Goal: Information Seeking & Learning: Learn about a topic

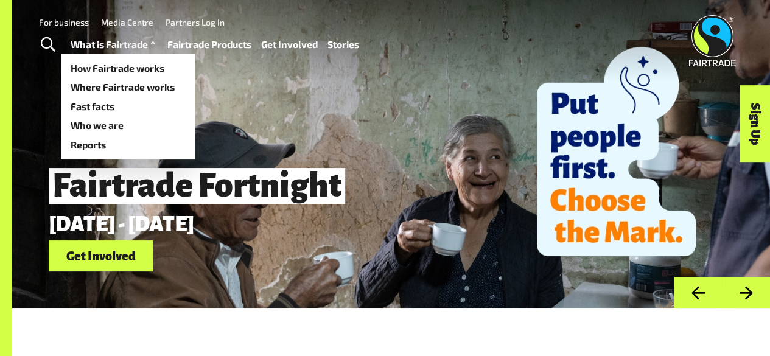
click at [67, 23] on link "For business" at bounding box center [64, 22] width 50 height 10
click at [69, 20] on link "For business" at bounding box center [64, 22] width 50 height 10
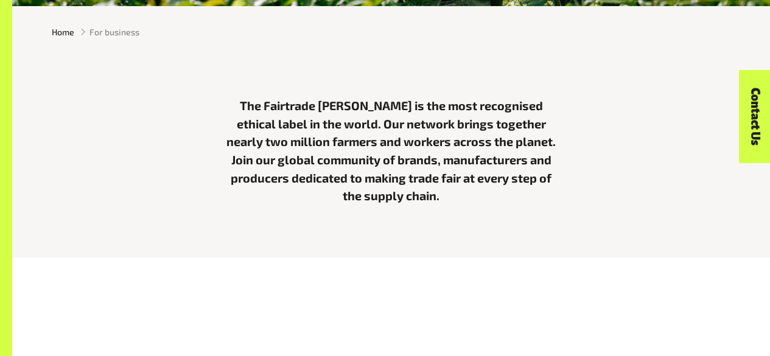
scroll to position [304, 0]
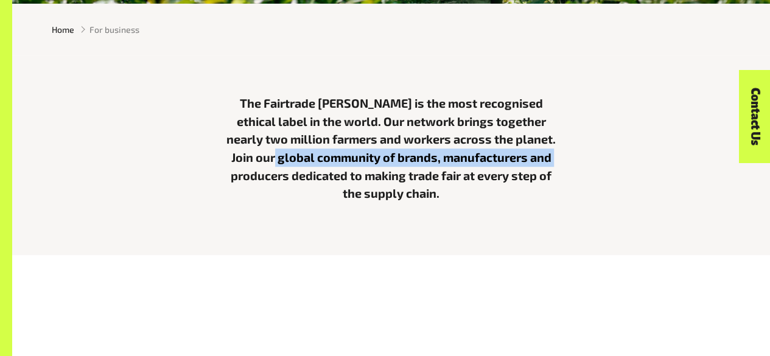
drag, startPoint x: 252, startPoint y: 159, endPoint x: 548, endPoint y: 159, distance: 295.8
click at [548, 160] on p "The Fairtrade [PERSON_NAME] is the most recognised ethical label in the world. …" at bounding box center [391, 148] width 332 height 108
copy p "ommunity of brands, manufacturers and producers"
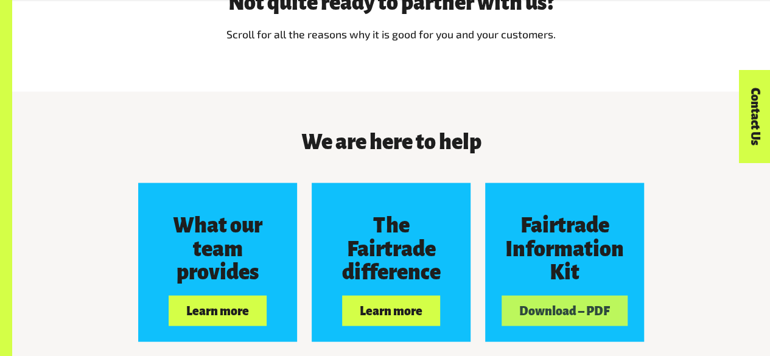
scroll to position [1217, 0]
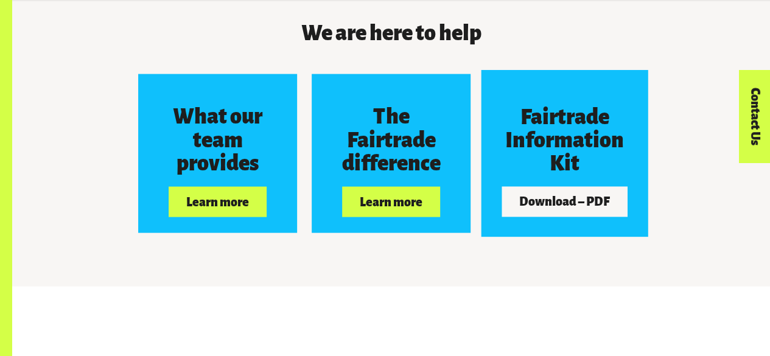
click at [573, 200] on button "Download – PDF" at bounding box center [564, 202] width 125 height 30
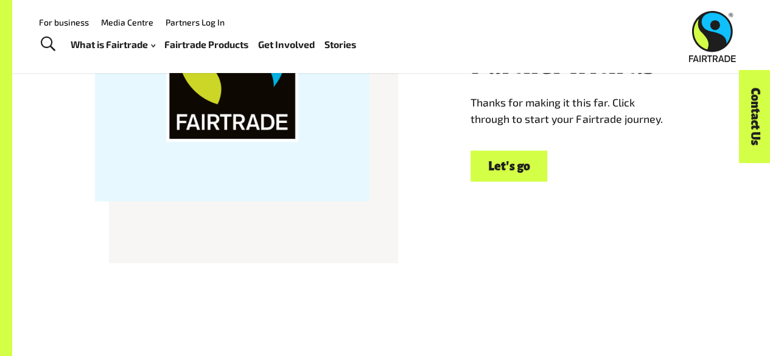
scroll to position [3347, 0]
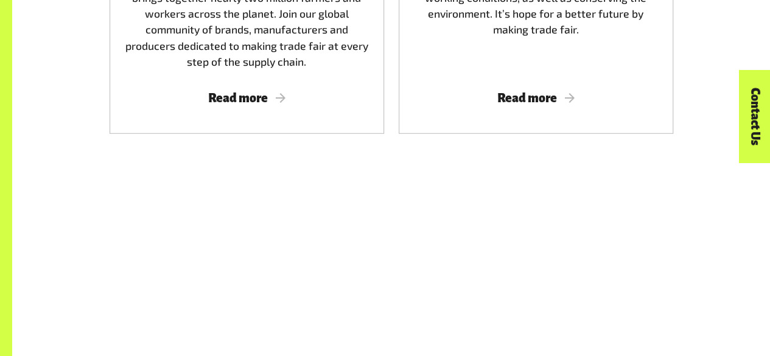
scroll to position [1643, 0]
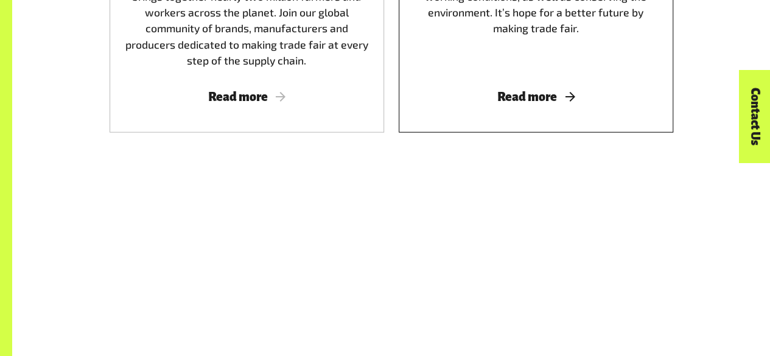
click at [493, 91] on div "How Fairtrade works We empower millions of farmers and workers around the world…" at bounding box center [536, 12] width 274 height 240
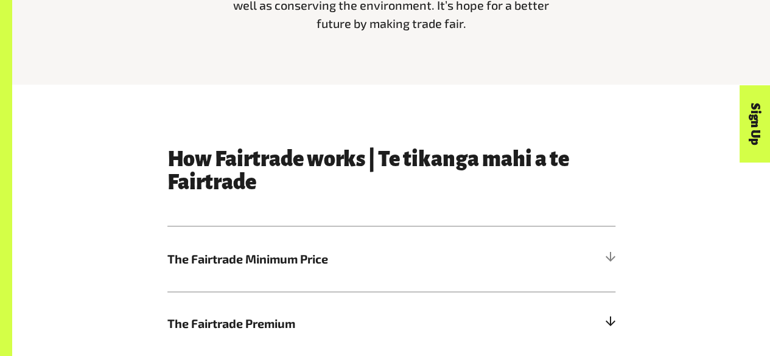
scroll to position [548, 0]
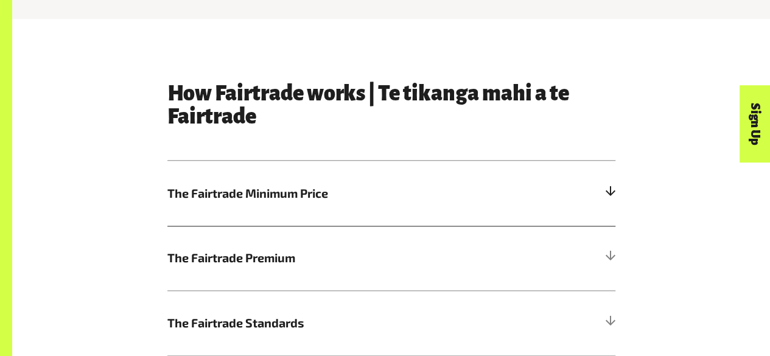
click at [399, 203] on span "The Fairtrade Minimum Price" at bounding box center [335, 193] width 336 height 18
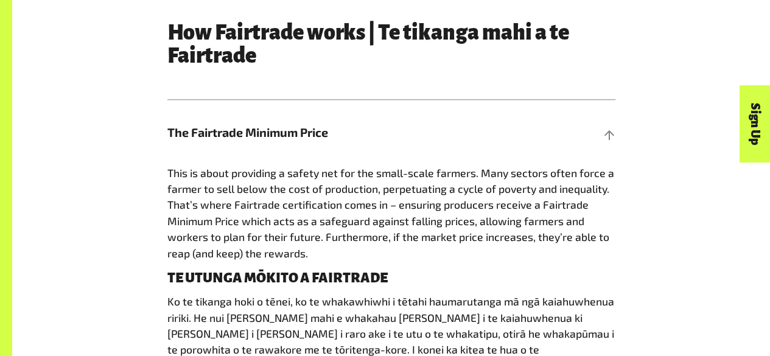
scroll to position [608, 0]
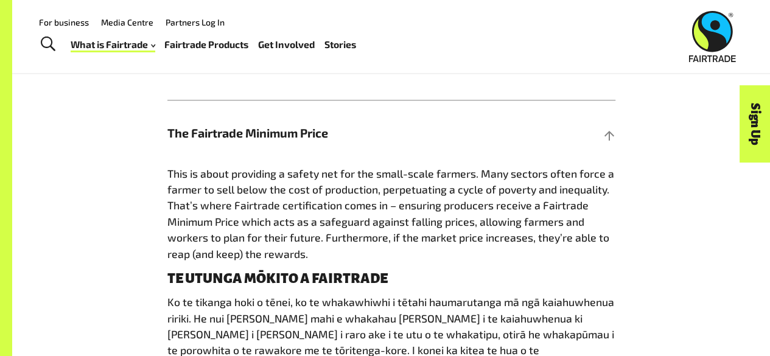
click at [212, 47] on link "Fairtrade Products" at bounding box center [206, 44] width 84 height 17
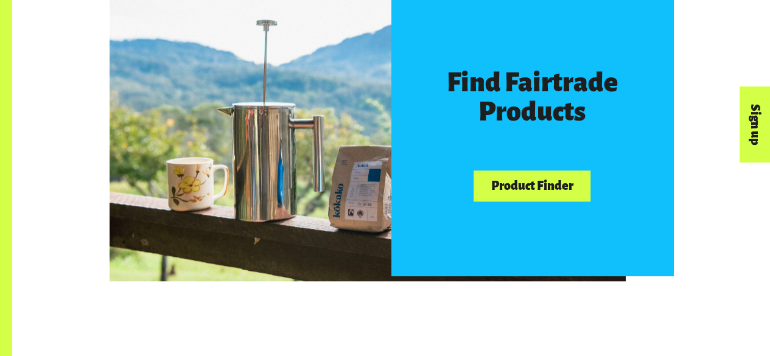
scroll to position [669, 0]
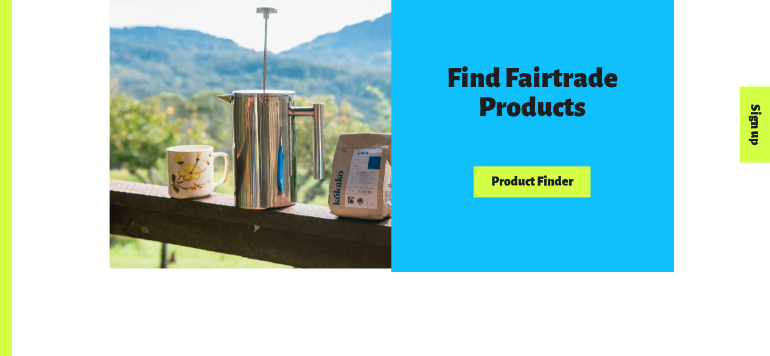
click at [520, 190] on link "Product Finder" at bounding box center [531, 181] width 117 height 31
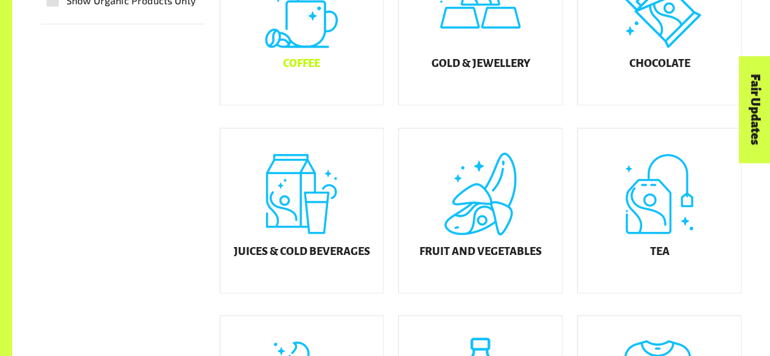
scroll to position [426, 0]
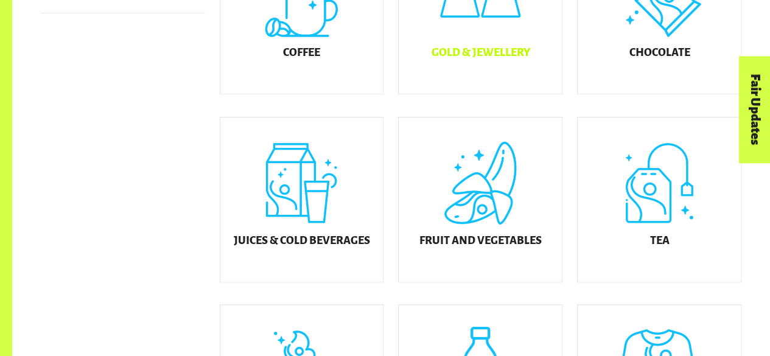
click at [445, 59] on h5 "Gold & Jewellery" at bounding box center [480, 53] width 99 height 12
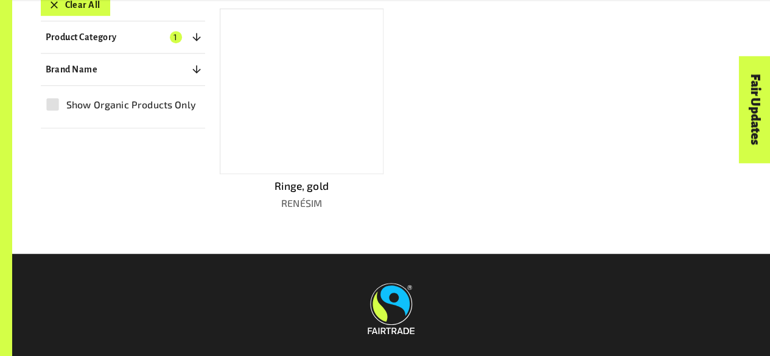
scroll to position [352, 0]
